Goal: Information Seeking & Learning: Check status

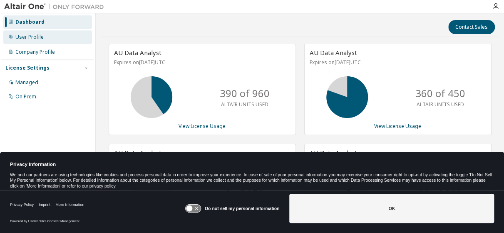
click at [27, 35] on div "User Profile" at bounding box center [29, 37] width 28 height 7
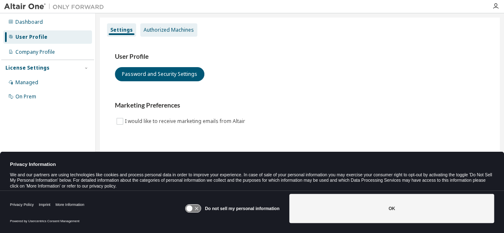
click at [162, 30] on div "Authorized Machines" at bounding box center [169, 30] width 50 height 7
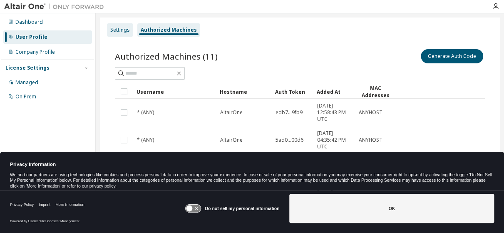
click at [126, 29] on div "Settings" at bounding box center [120, 30] width 20 height 7
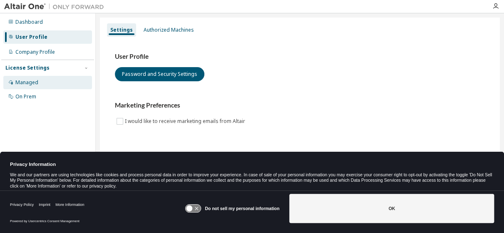
click at [18, 80] on div "Managed" at bounding box center [26, 82] width 23 height 7
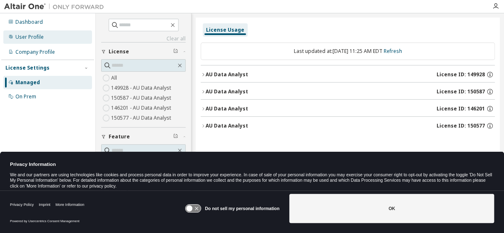
click at [38, 36] on div "User Profile" at bounding box center [29, 37] width 28 height 7
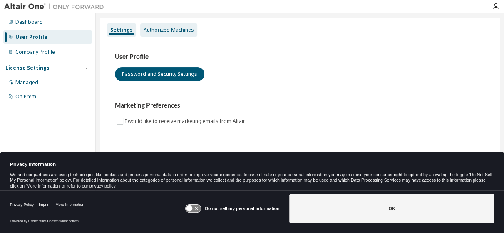
click at [169, 30] on div "Authorized Machines" at bounding box center [169, 30] width 50 height 7
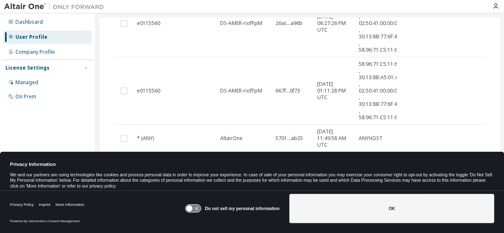
scroll to position [291, 0]
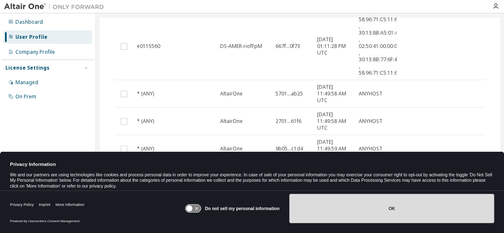
click at [381, 209] on button "OK" at bounding box center [391, 208] width 205 height 29
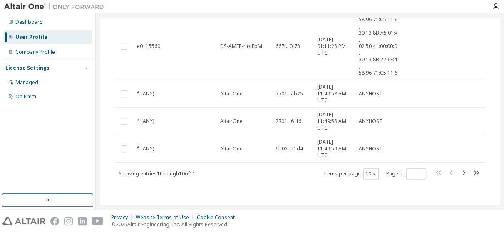
scroll to position [0, 0]
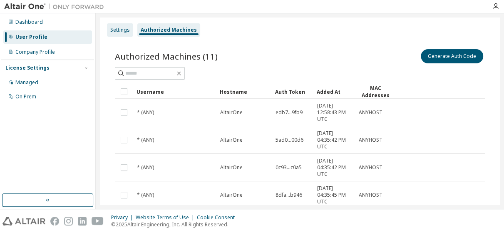
click at [119, 27] on div "Settings" at bounding box center [120, 30] width 20 height 7
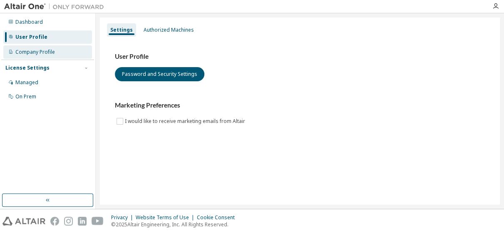
click at [42, 49] on div "Company Profile" at bounding box center [35, 52] width 40 height 7
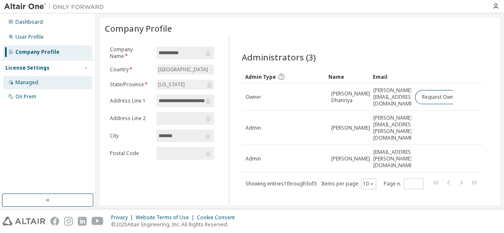
click at [27, 84] on div "Managed" at bounding box center [26, 82] width 23 height 7
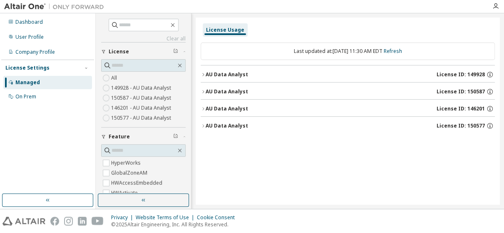
click at [202, 75] on icon "button" at bounding box center [203, 74] width 5 height 5
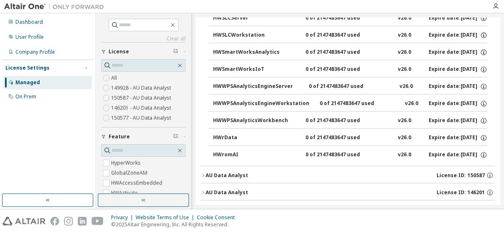
scroll to position [710, 0]
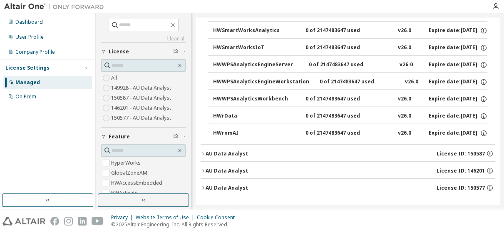
click at [203, 152] on icon "button" at bounding box center [203, 153] width 5 height 5
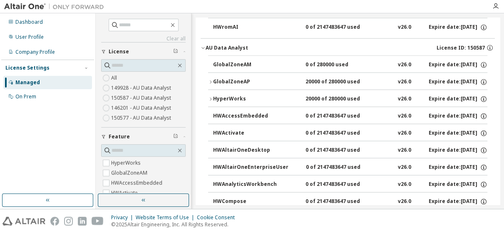
scroll to position [807, 0]
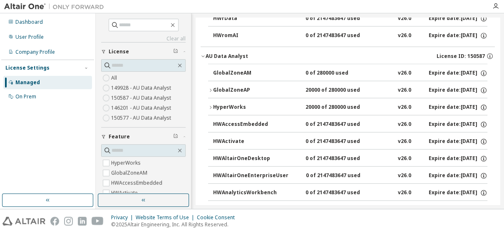
click at [211, 106] on icon "button" at bounding box center [211, 107] width 2 height 3
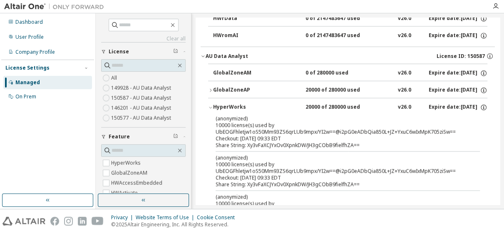
click at [203, 55] on icon "button" at bounding box center [203, 56] width 5 height 5
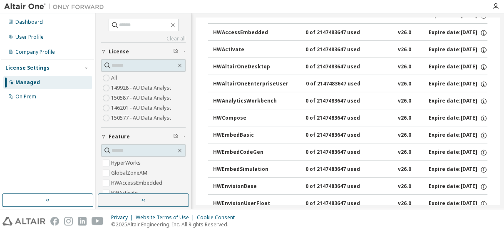
scroll to position [0, 0]
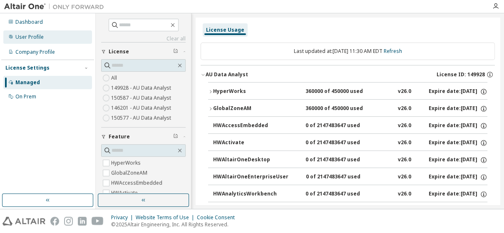
click at [32, 35] on div "User Profile" at bounding box center [29, 37] width 28 height 7
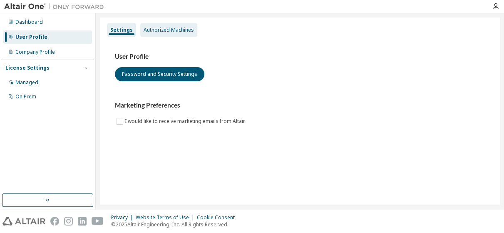
click at [163, 30] on div "Authorized Machines" at bounding box center [169, 30] width 50 height 7
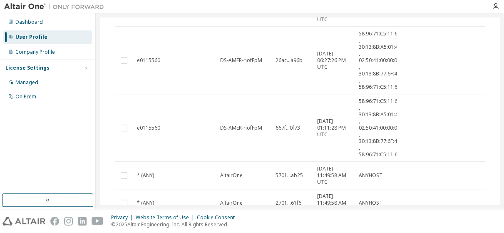
scroll to position [247, 0]
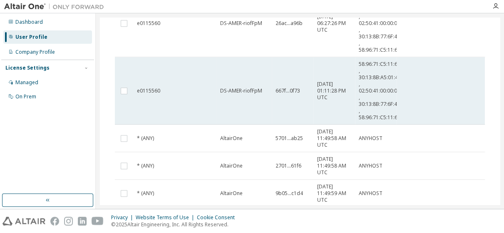
click at [240, 90] on span "DS-AMER-riofFpM" at bounding box center [241, 90] width 42 height 7
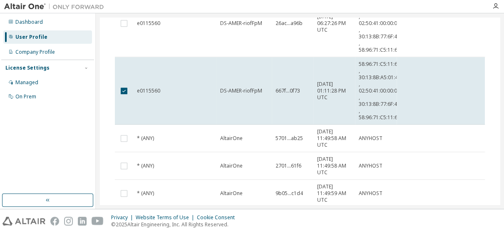
click at [240, 90] on span "DS-AMER-riofFpM" at bounding box center [241, 90] width 42 height 7
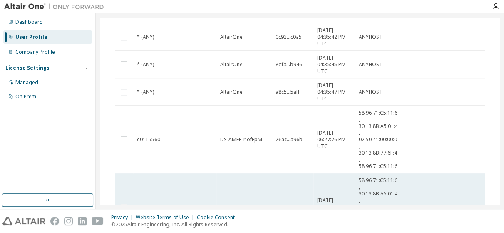
scroll to position [123, 0]
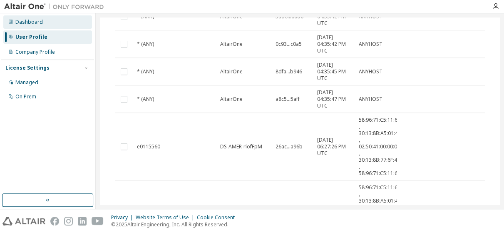
click at [35, 23] on div "Dashboard" at bounding box center [28, 22] width 27 height 7
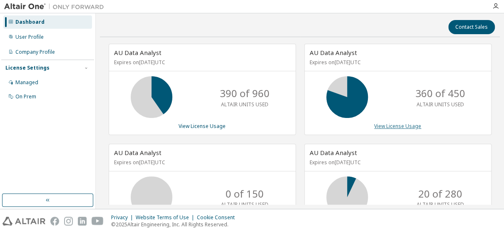
click at [393, 125] on link "View License Usage" at bounding box center [397, 125] width 47 height 7
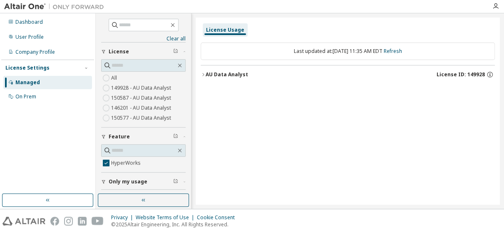
click at [202, 74] on icon "button" at bounding box center [203, 74] width 5 height 5
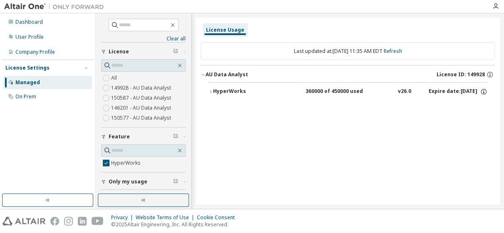
click at [210, 90] on icon "button" at bounding box center [210, 91] width 5 height 5
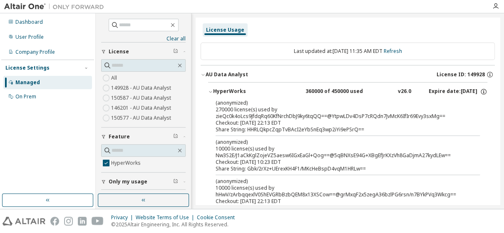
click at [204, 75] on icon "button" at bounding box center [203, 74] width 5 height 5
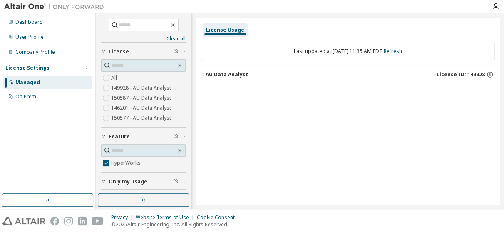
click at [127, 180] on span "Only my usage" at bounding box center [128, 181] width 39 height 7
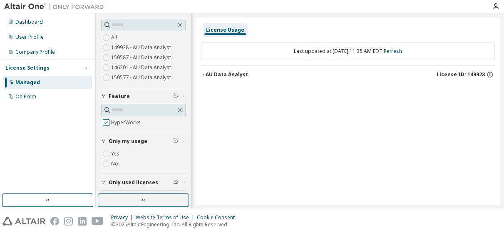
scroll to position [58, 0]
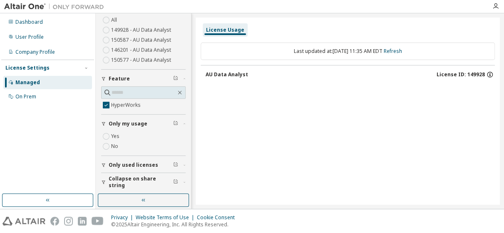
click at [488, 74] on icon "button" at bounding box center [489, 74] width 7 height 7
click at [142, 164] on span "Only used licenses" at bounding box center [134, 165] width 50 height 7
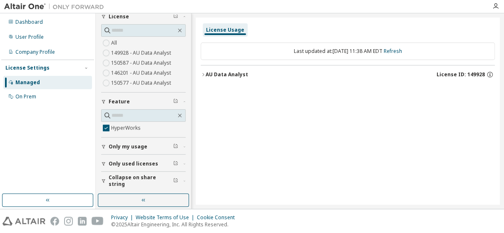
scroll to position [34, 0]
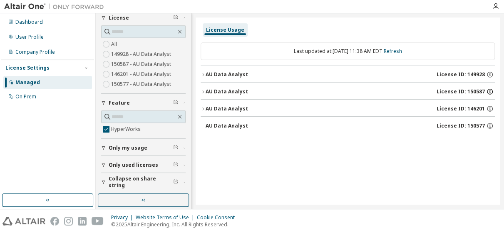
click at [490, 91] on icon "button" at bounding box center [489, 91] width 7 height 7
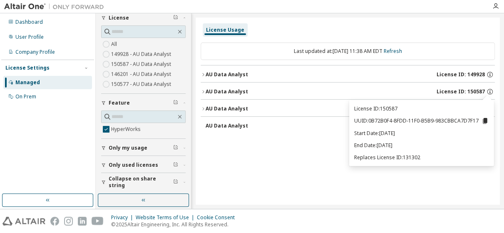
click at [319, 147] on div "License Usage Last updated at: Fri 2025-09-12 11:38 AM EDT Refresh AU Data Anal…" at bounding box center [348, 110] width 304 height 187
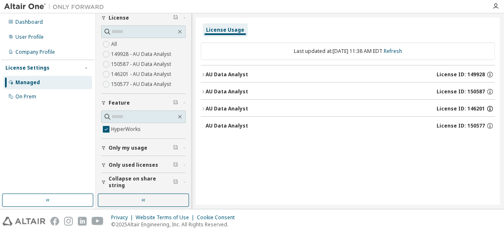
click at [490, 108] on icon "button" at bounding box center [489, 109] width 1 height 2
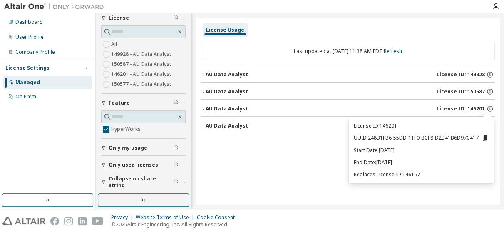
click at [303, 155] on div "License Usage Last updated at: Fri 2025-09-12 11:38 AM EDT Refresh AU Data Anal…" at bounding box center [348, 110] width 304 height 187
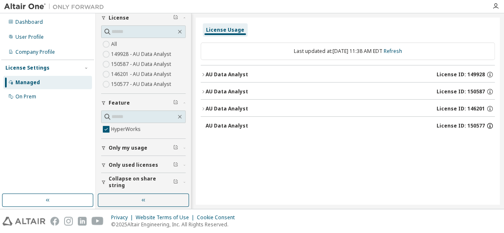
click at [490, 125] on icon "button" at bounding box center [490, 124] width 1 height 1
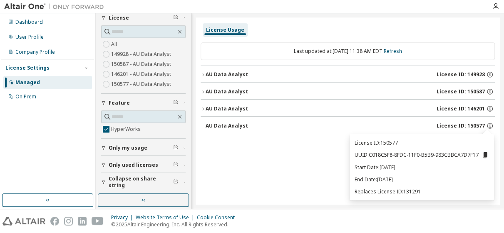
click at [290, 166] on div "License Usage Last updated at: Fri 2025-09-12 11:38 AM EDT Refresh AU Data Anal…" at bounding box center [348, 110] width 304 height 187
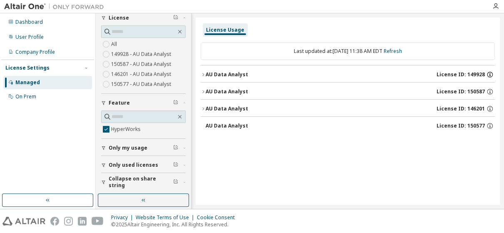
click at [489, 73] on icon "button" at bounding box center [489, 74] width 7 height 7
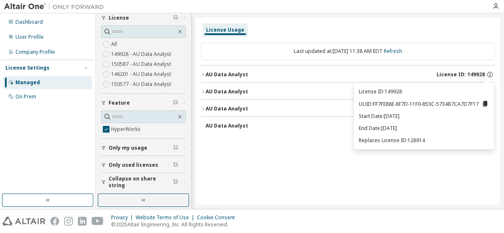
click at [313, 137] on div "Last updated at: Fri 2025-09-12 11:38 AM EDT Refresh AU Data Analyst License ID…" at bounding box center [348, 88] width 294 height 102
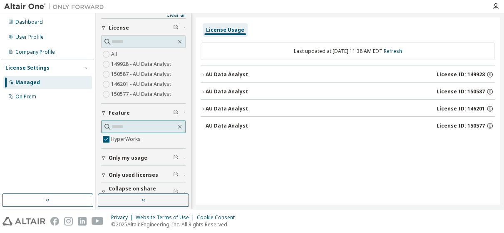
scroll to position [34, 0]
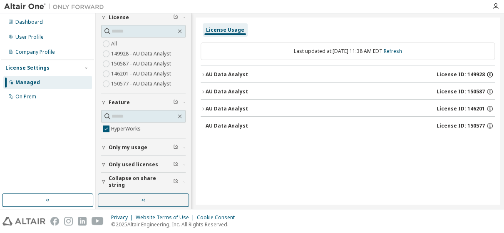
click at [488, 74] on icon "button" at bounding box center [489, 74] width 7 height 7
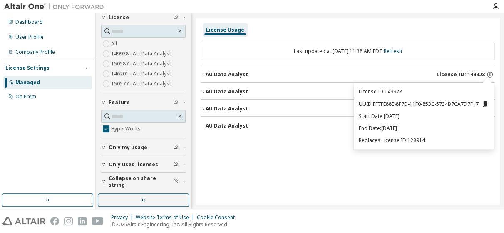
click at [485, 104] on icon at bounding box center [485, 104] width 5 height 6
click at [490, 74] on icon "button" at bounding box center [489, 74] width 7 height 7
click at [283, 150] on div "License Usage Last updated at: Fri 2025-09-12 11:38 AM EDT Refresh AU Data Anal…" at bounding box center [348, 110] width 304 height 187
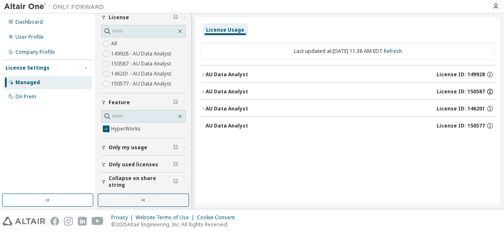
click at [490, 90] on icon "button" at bounding box center [490, 90] width 1 height 1
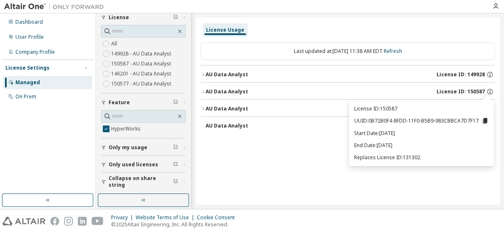
click at [484, 121] on icon at bounding box center [485, 121] width 5 height 6
click at [324, 144] on div "License Usage Last updated at: Fri 2025-09-12 11:38 AM EDT Refresh AU Data Anal…" at bounding box center [348, 110] width 304 height 187
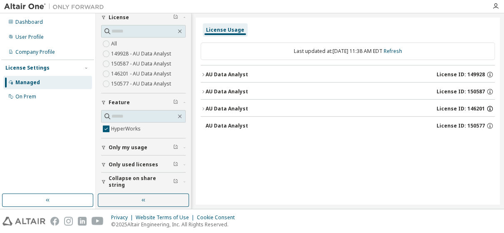
click at [492, 108] on icon "button" at bounding box center [489, 108] width 7 height 7
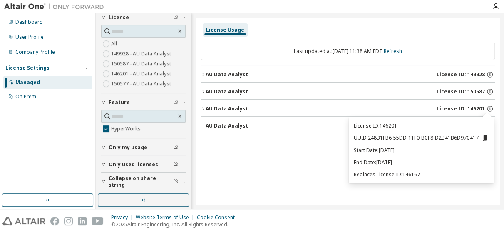
click at [298, 156] on div "License Usage Last updated at: Fri 2025-09-12 11:38 AM EDT Refresh AU Data Anal…" at bounding box center [348, 110] width 304 height 187
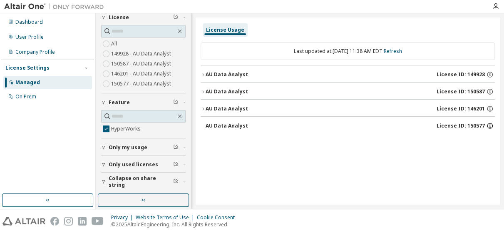
click at [488, 125] on icon "button" at bounding box center [489, 125] width 7 height 7
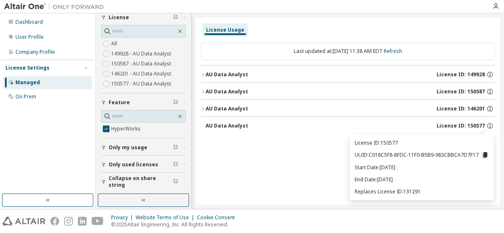
click at [273, 147] on div "License Usage Last updated at: Fri 2025-09-12 11:38 AM EDT Refresh AU Data Anal…" at bounding box center [348, 110] width 304 height 187
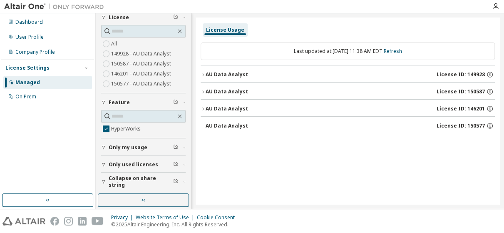
scroll to position [0, 0]
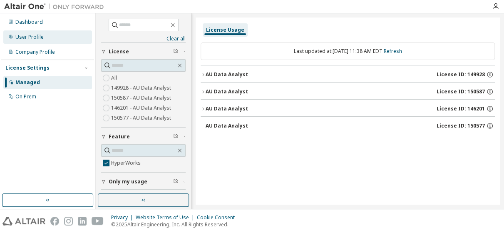
click at [39, 35] on div "User Profile" at bounding box center [29, 37] width 28 height 7
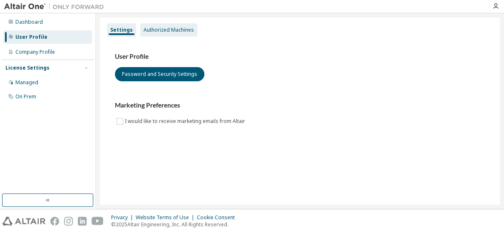
click at [174, 28] on div "Authorized Machines" at bounding box center [169, 30] width 50 height 7
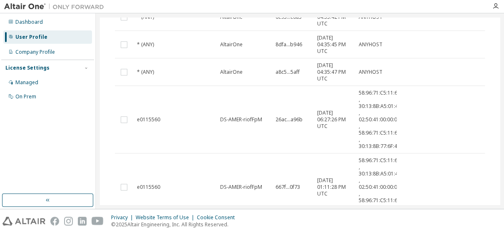
scroll to position [151, 0]
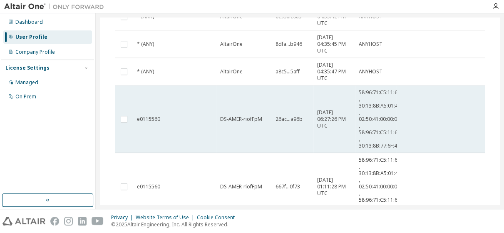
click at [411, 144] on tr "e0115560 DS-AMER-riofFpM 26ac...a96b 2024-06-20 06:27:26 PM UTC 58:96:71:C5:11:…" at bounding box center [300, 118] width 370 height 67
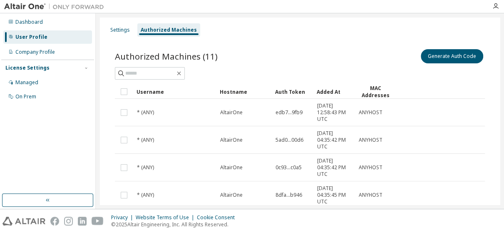
scroll to position [123, 0]
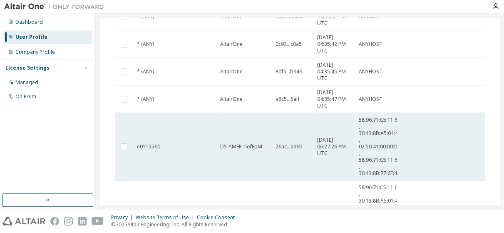
drag, startPoint x: 332, startPoint y: 143, endPoint x: 340, endPoint y: 163, distance: 21.3
click at [340, 163] on td "2024-06-20 06:27:26 PM UTC" at bounding box center [335, 146] width 42 height 67
drag, startPoint x: 301, startPoint y: 145, endPoint x: 273, endPoint y: 147, distance: 28.0
click at [273, 147] on td "26ac...a96b" at bounding box center [293, 146] width 42 height 67
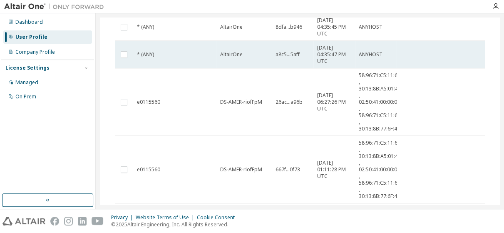
scroll to position [291, 0]
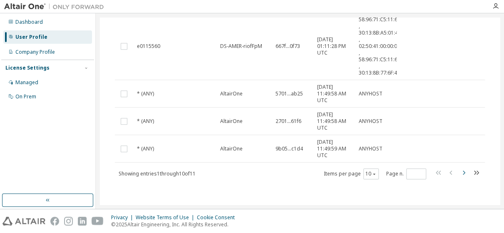
click at [459, 170] on icon "button" at bounding box center [464, 172] width 10 height 10
type input "*"
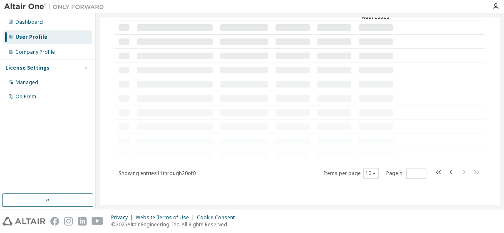
scroll to position [0, 0]
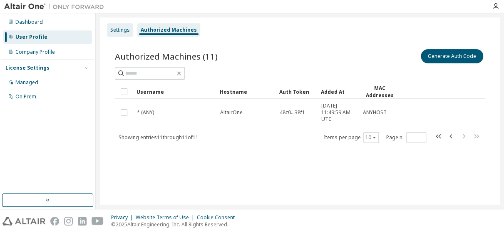
click at [116, 32] on div "Settings" at bounding box center [120, 30] width 20 height 7
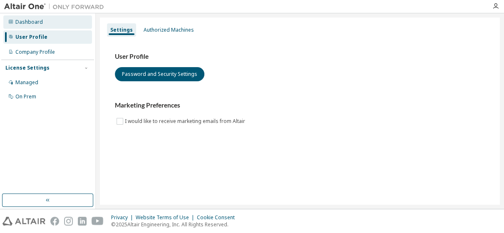
drag, startPoint x: 21, startPoint y: 25, endPoint x: 31, endPoint y: 26, distance: 10.1
click at [21, 25] on div "Dashboard" at bounding box center [28, 22] width 27 height 7
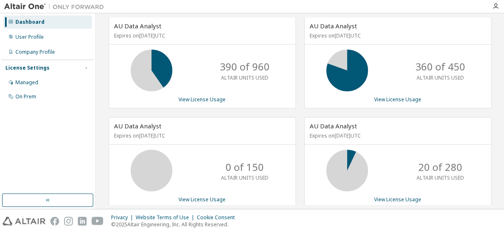
scroll to position [39, 0]
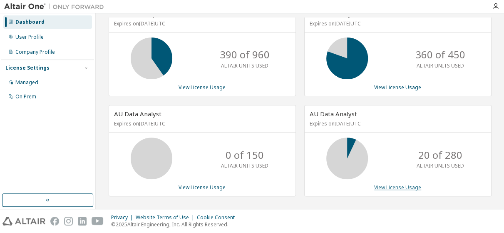
click at [405, 188] on link "View License Usage" at bounding box center [397, 187] width 47 height 7
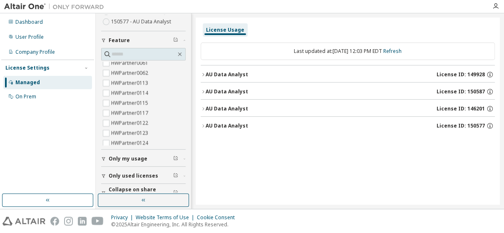
scroll to position [107, 0]
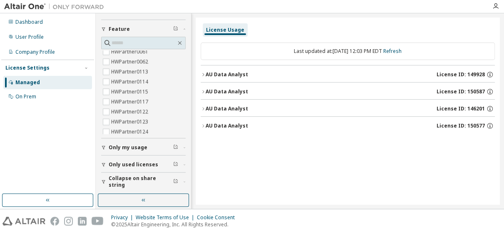
click at [136, 147] on span "Only my usage" at bounding box center [128, 147] width 39 height 7
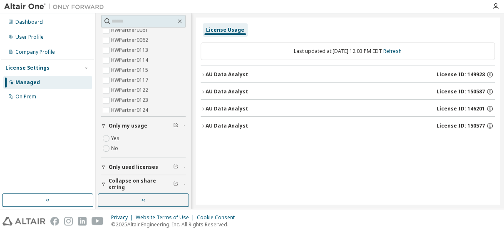
scroll to position [132, 0]
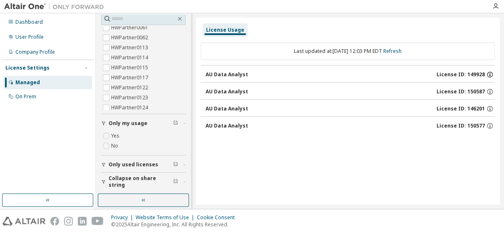
click at [492, 75] on icon "button" at bounding box center [489, 74] width 7 height 7
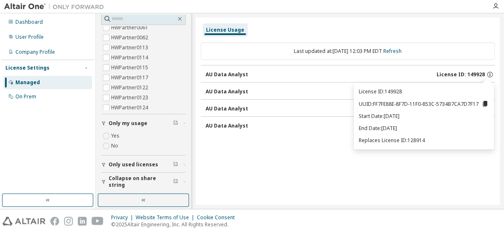
click at [287, 161] on div "License Usage Last updated at: Fri 2025-09-12 12:03 PM EDT Refresh AU Data Anal…" at bounding box center [348, 110] width 304 height 187
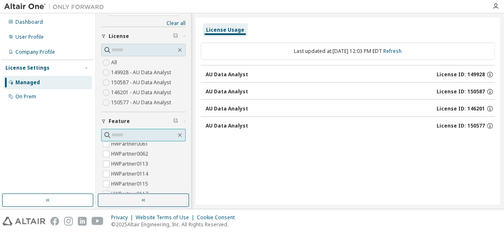
scroll to position [0, 0]
